Goal: Task Accomplishment & Management: Manage account settings

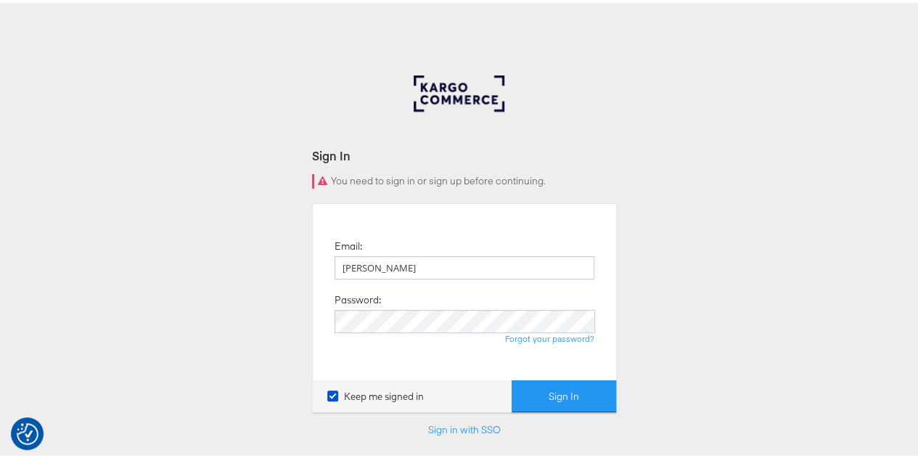
type input "nidhi.vijayvargiya@groupm.com"
click at [674, 358] on div "Sign In You need to sign in or sign up before continuing. Email: nidhi.vijayvar…" at bounding box center [464, 435] width 929 height 725
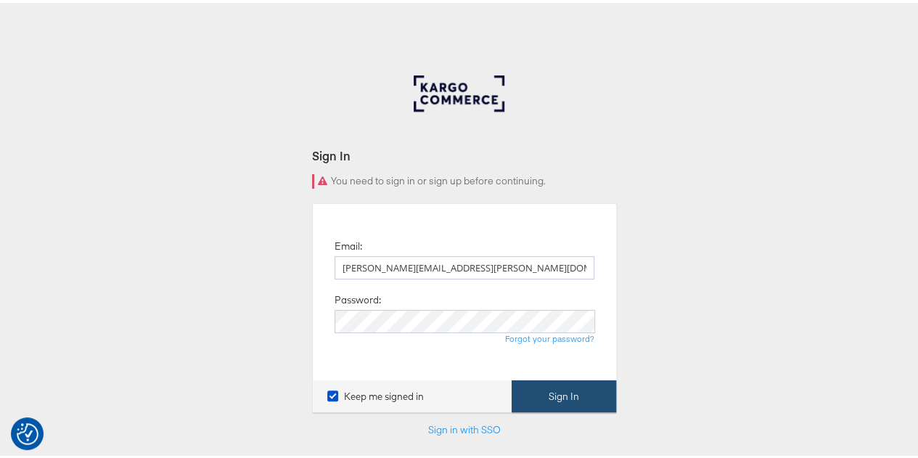
click at [588, 394] on button "Sign In" at bounding box center [563, 393] width 104 height 33
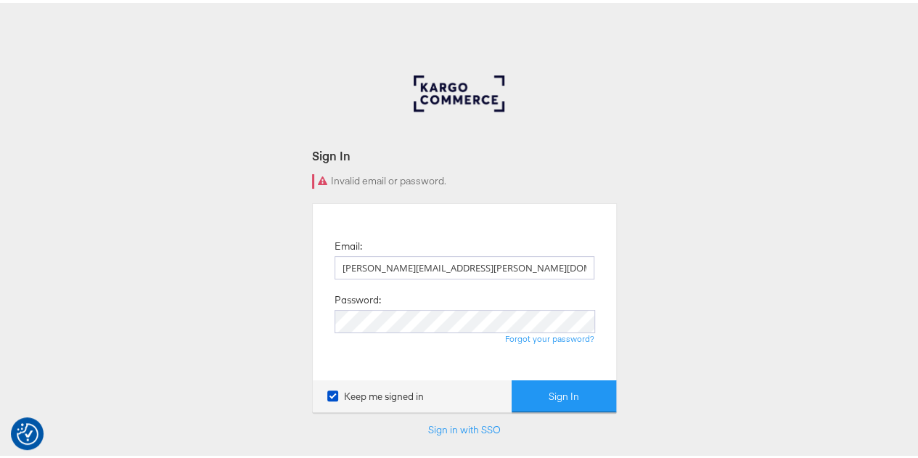
click at [777, 126] on div "Sign In Invalid email or password. Email: nidhi.vijayvargiya@groupm.com Passwor…" at bounding box center [464, 435] width 929 height 725
click at [501, 269] on input "nidhi.vijayvargiya@groupm.com" at bounding box center [464, 264] width 260 height 23
type input "nidhi.vijayvargiya@wpp.com"
click at [559, 397] on button "Sign In" at bounding box center [563, 393] width 104 height 33
click at [511, 263] on input "[PERSON_NAME][EMAIL_ADDRESS][PERSON_NAME][DOMAIN_NAME]" at bounding box center [464, 264] width 260 height 23
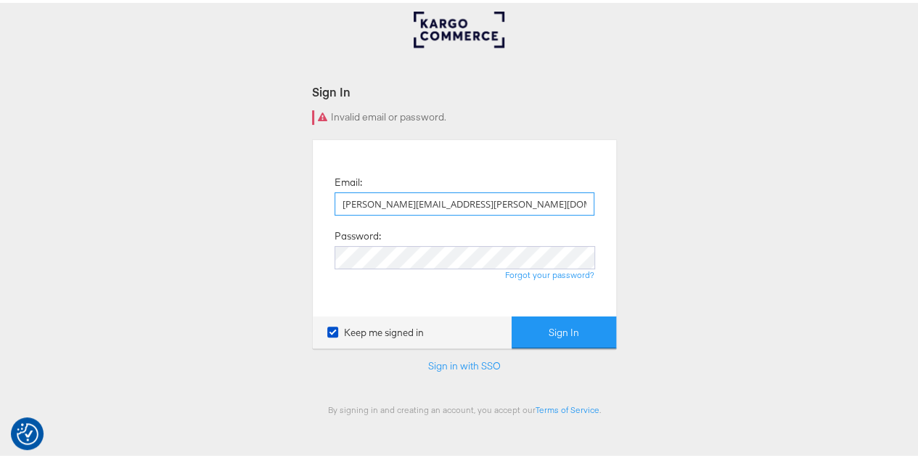
scroll to position [49, 0]
